Goal: Information Seeking & Learning: Understand process/instructions

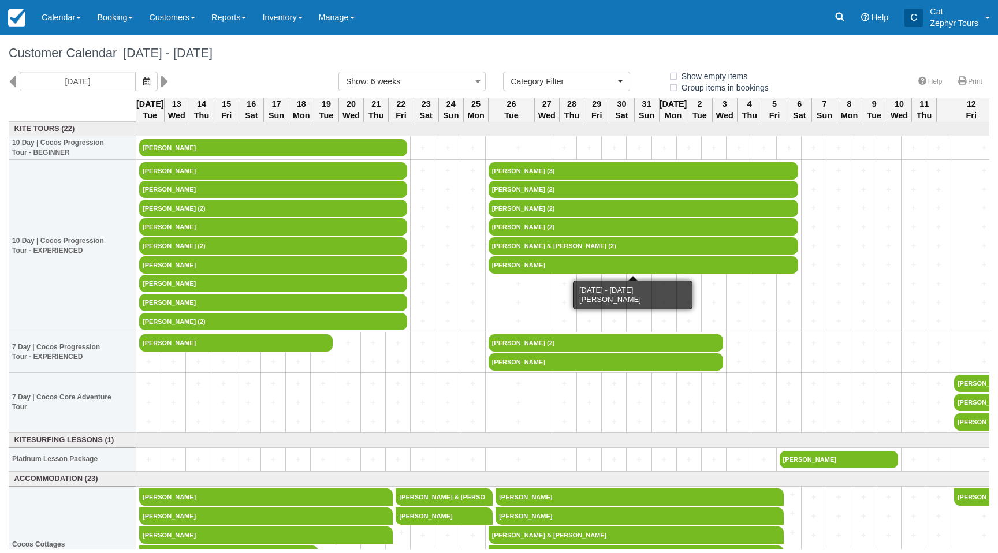
select select
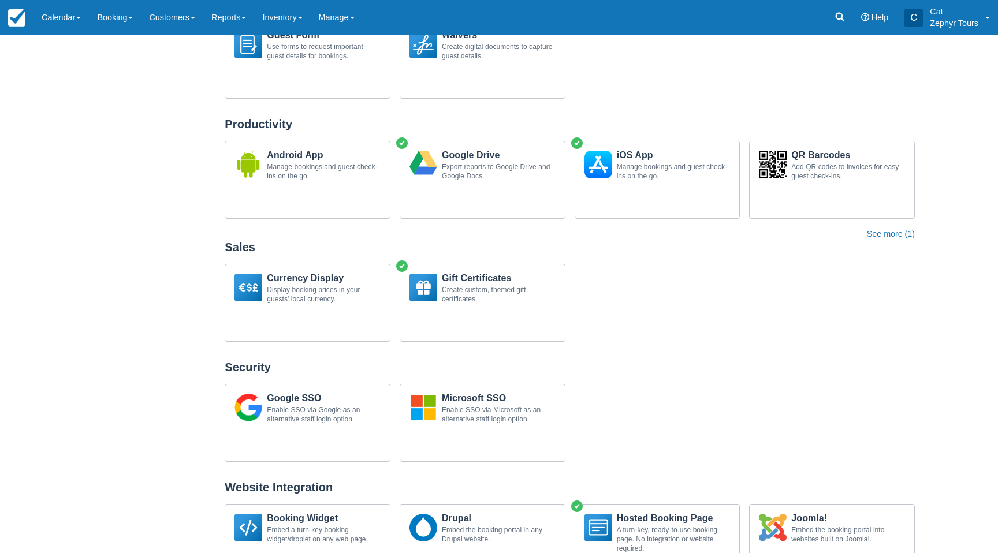
scroll to position [1390, 0]
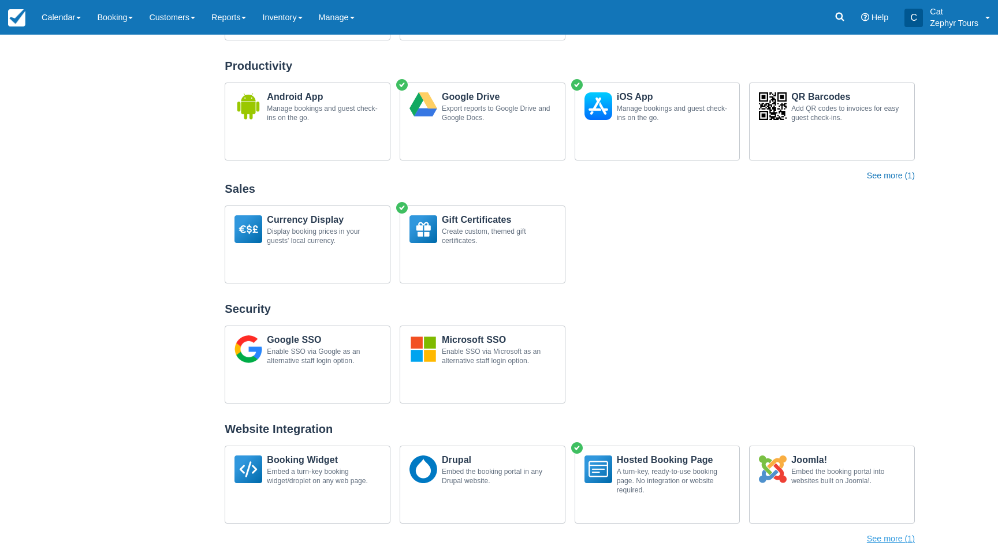
click at [878, 540] on button "See more ( 1 )" at bounding box center [891, 539] width 48 height 13
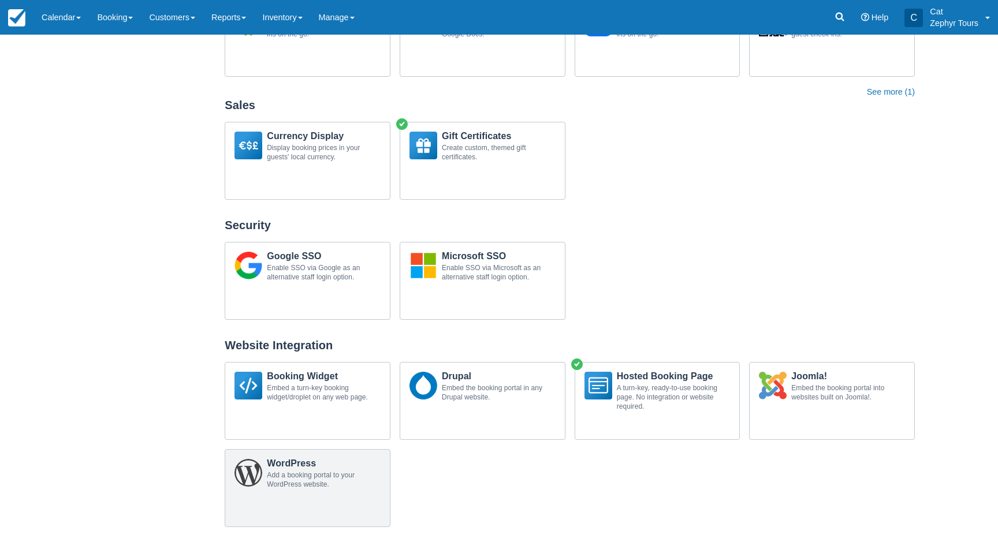
click at [279, 476] on div "Add a booking portal to your WordPress website." at bounding box center [324, 480] width 114 height 18
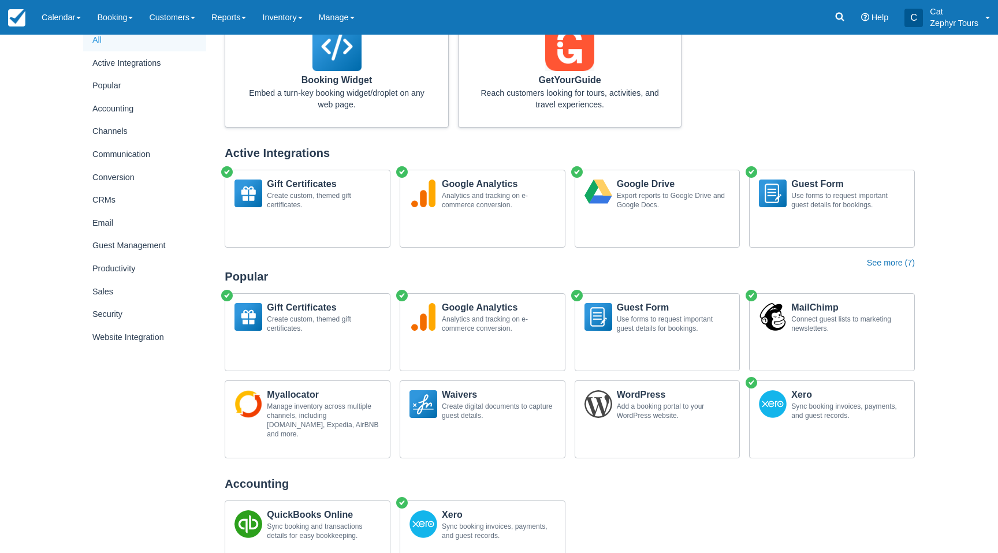
scroll to position [0, 0]
